Goal: Transaction & Acquisition: Download file/media

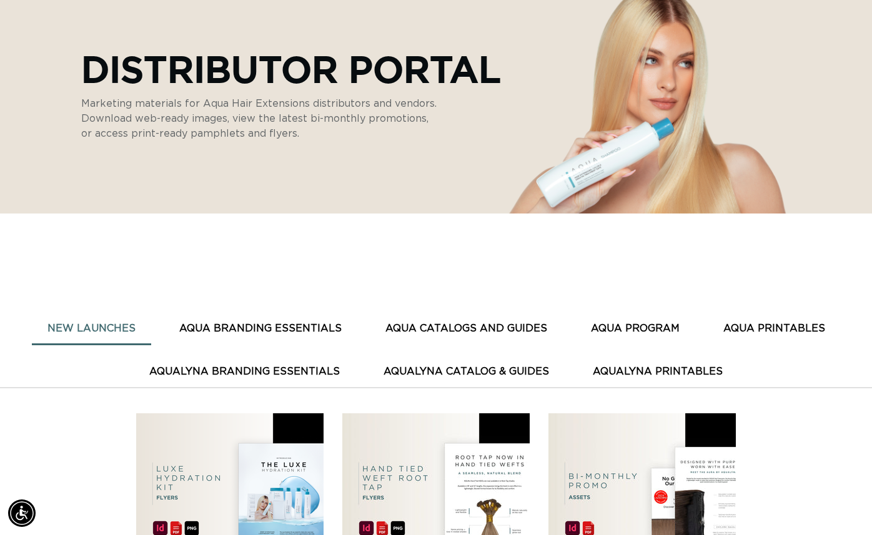
scroll to position [162, 0]
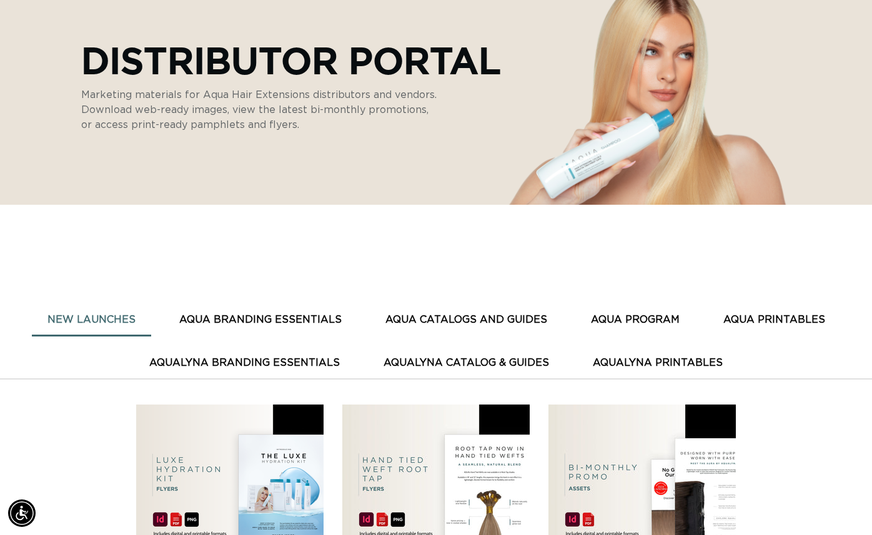
click at [405, 317] on button "AQUA CATALOGS AND GUIDES" at bounding box center [466, 320] width 193 height 31
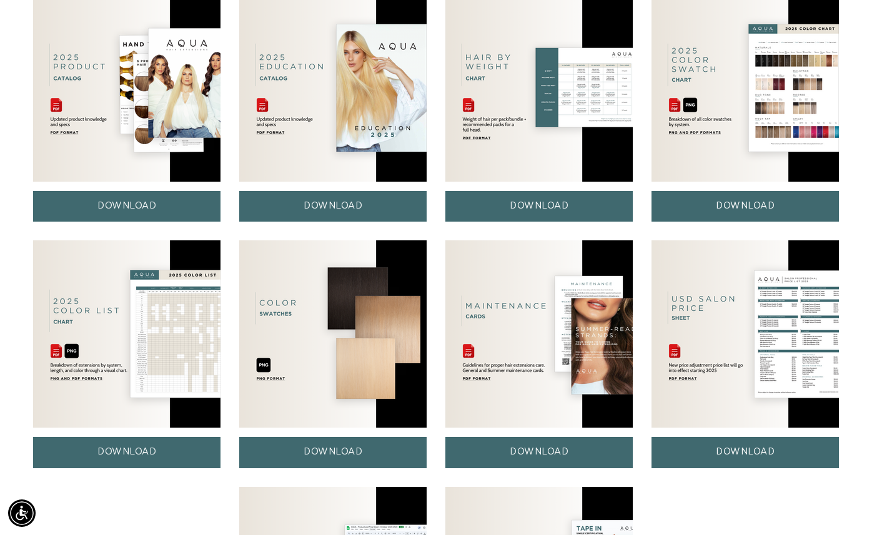
scroll to position [632, 0]
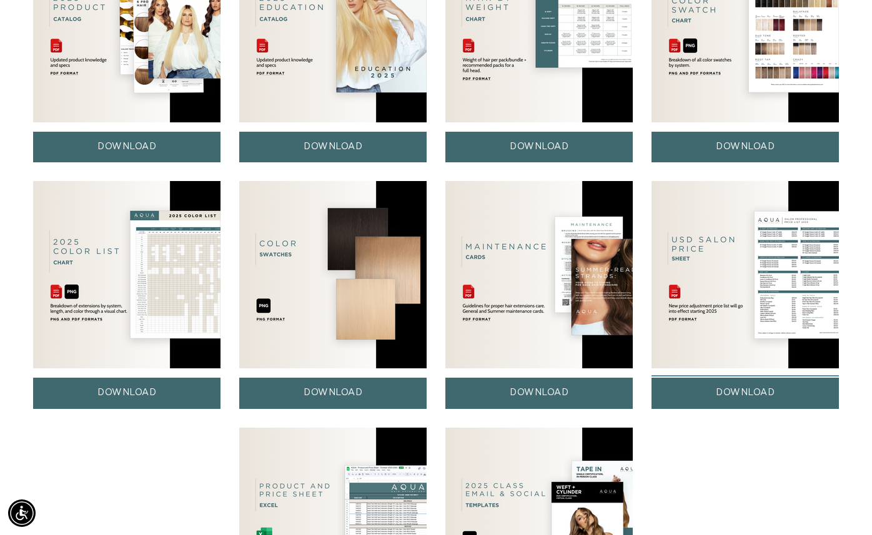
click at [763, 393] on link "DOWNLOAD" at bounding box center [745, 393] width 187 height 31
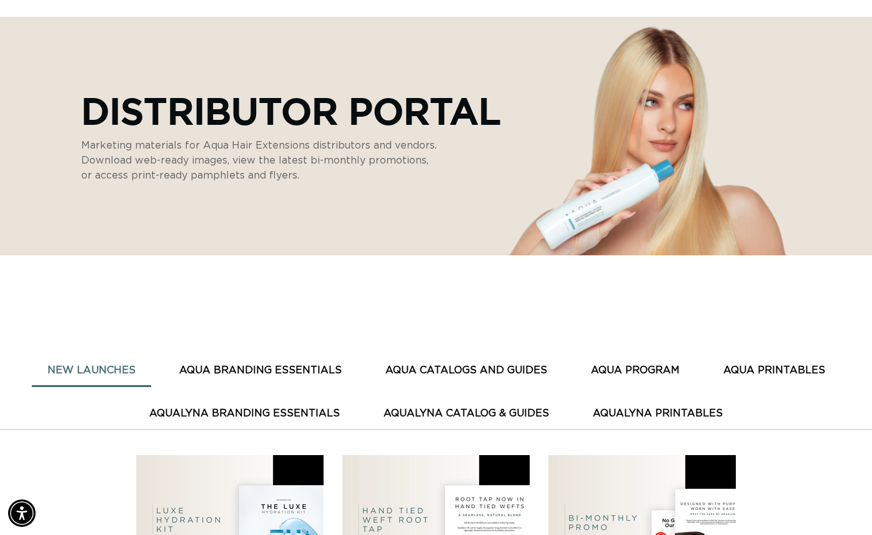
click at [438, 374] on button "AQUA CATALOGS AND GUIDES" at bounding box center [466, 371] width 193 height 31
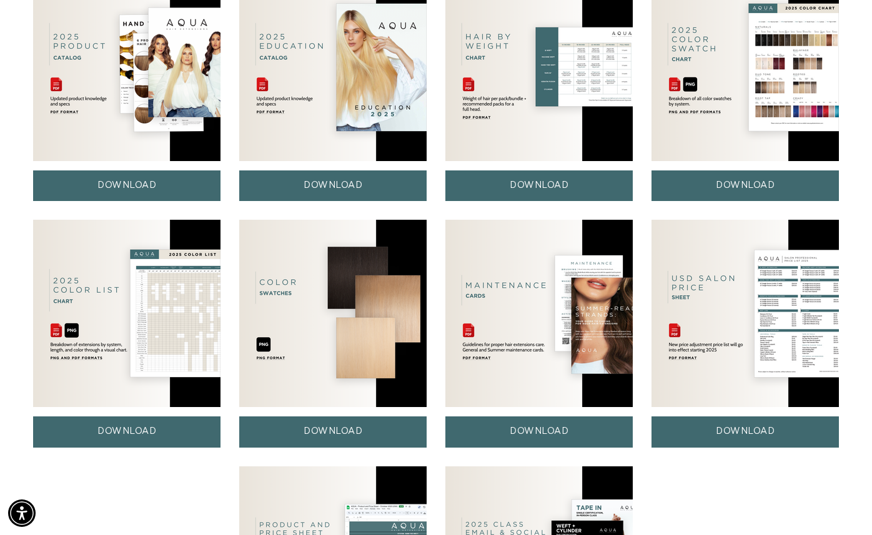
scroll to position [0, 1567]
click at [738, 429] on link "DOWNLOAD" at bounding box center [745, 432] width 187 height 31
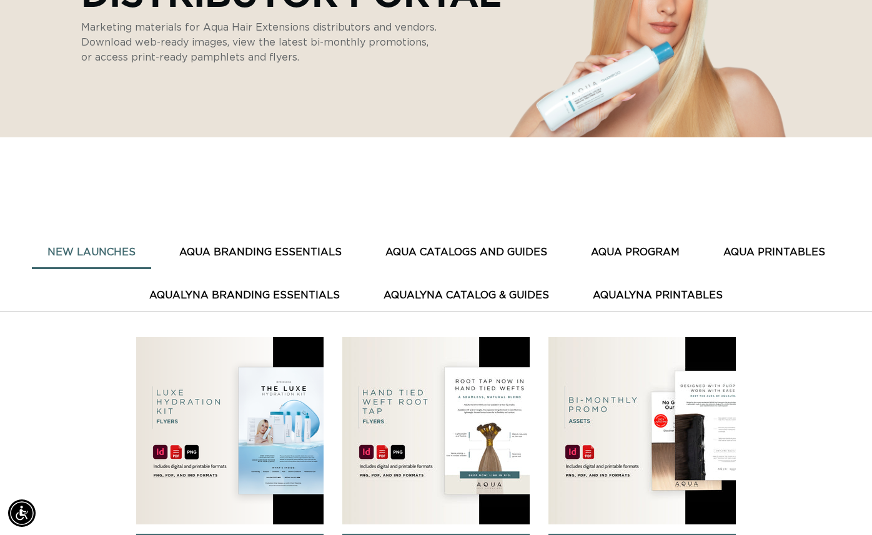
scroll to position [0, 783]
click at [466, 296] on button "AquaLyna Catalog & Guides" at bounding box center [466, 296] width 197 height 31
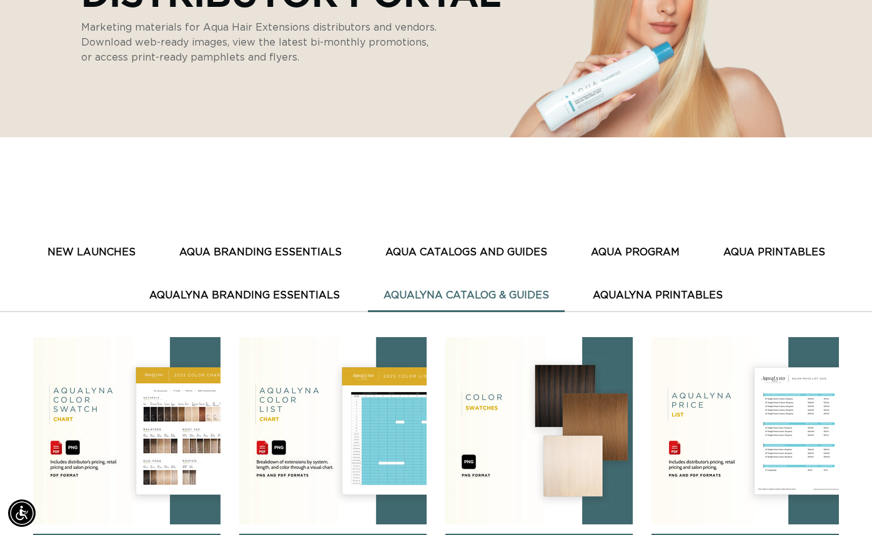
scroll to position [0, 1567]
click at [193, 467] on img at bounding box center [126, 430] width 187 height 187
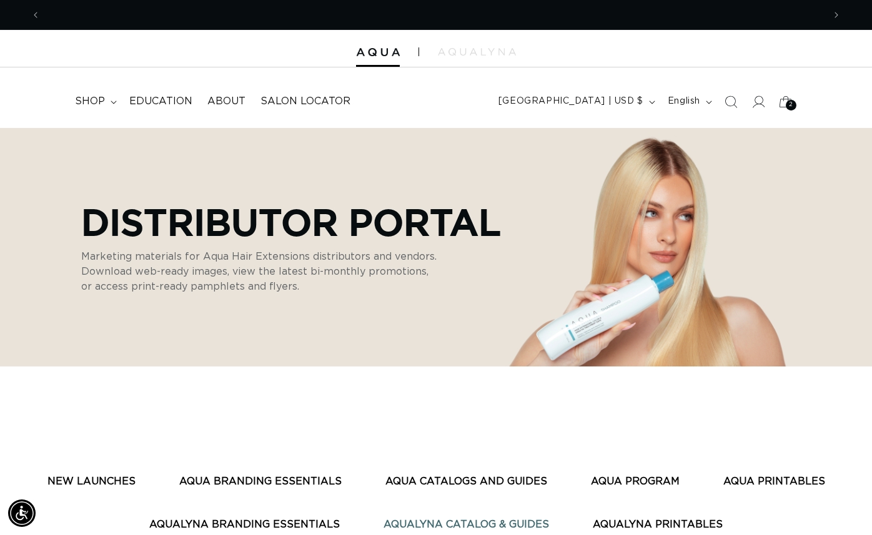
scroll to position [0, 0]
